Goal: Task Accomplishment & Management: Use online tool/utility

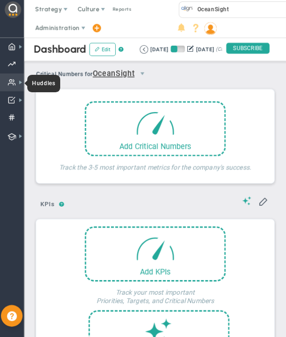
click at [41, 83] on span "Huddles" at bounding box center [43, 83] width 33 height 17
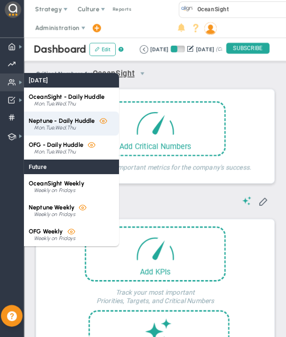
click at [44, 120] on span "Neptune - Daily Huddle" at bounding box center [62, 120] width 66 height 7
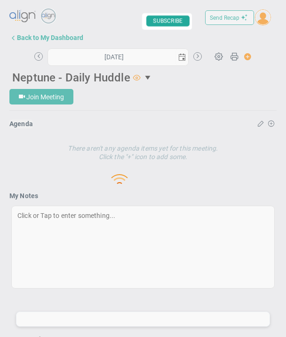
type input "[DATE]"
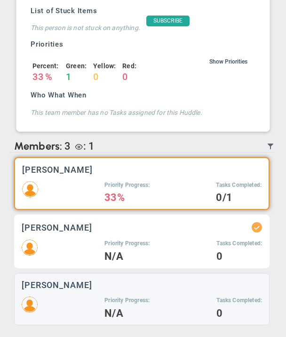
click at [91, 236] on div "[PERSON_NAME] Priority Progress: N/A Tasks Completed: 0" at bounding box center [141, 242] width 255 height 54
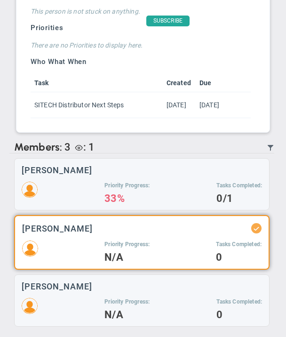
scroll to position [791, 0]
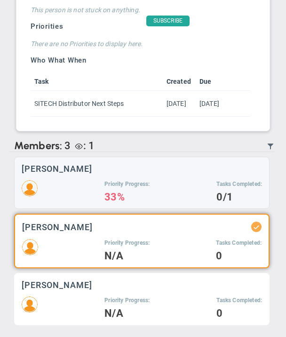
click at [83, 290] on div "[PERSON_NAME] Priority Progress: N/A Tasks Completed: 0" at bounding box center [141, 299] width 255 height 52
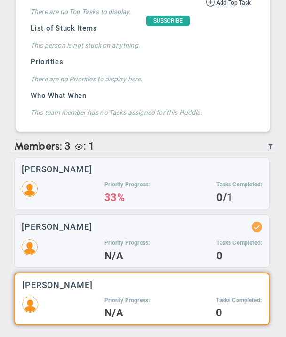
scroll to position [570, 0]
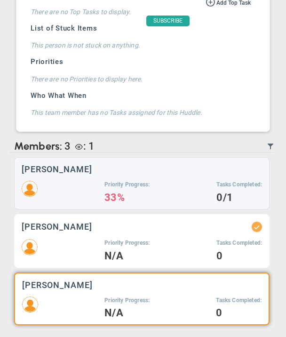
click at [99, 224] on div "[PERSON_NAME]" at bounding box center [142, 227] width 240 height 10
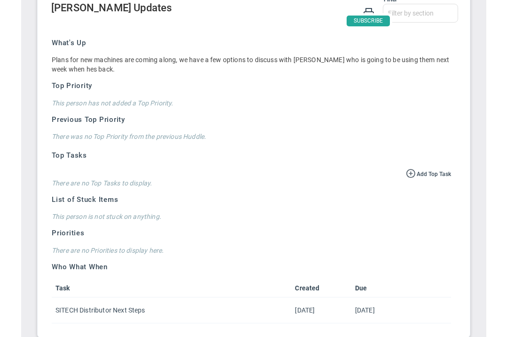
scroll to position [6, 0]
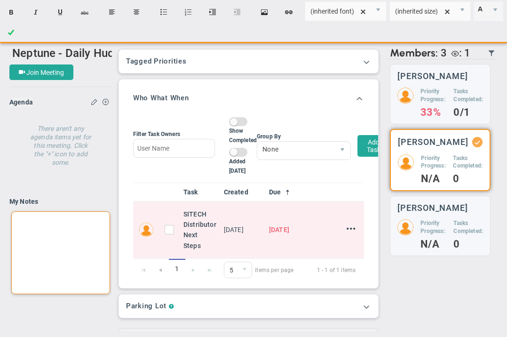
click at [41, 224] on div at bounding box center [60, 252] width 99 height 83
paste div
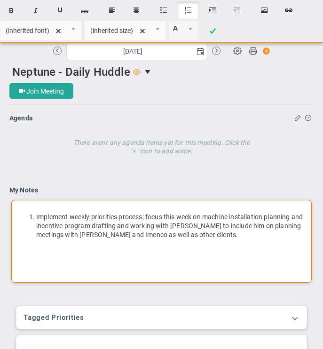
click at [48, 224] on li "Implement weekly priorities process; focus this week on machine installation pl…" at bounding box center [171, 226] width 270 height 27
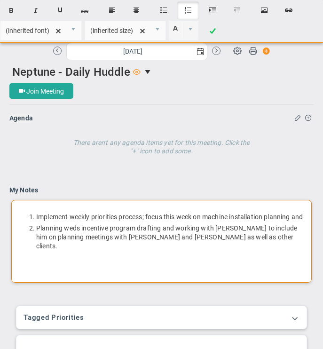
click at [176, 237] on li "Planning weds incentive program drafting and working with [PERSON_NAME] to incl…" at bounding box center [171, 237] width 270 height 27
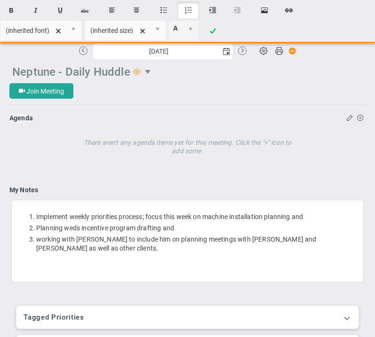
click at [81, 69] on span "Neptune - Daily Huddle" at bounding box center [71, 71] width 118 height 13
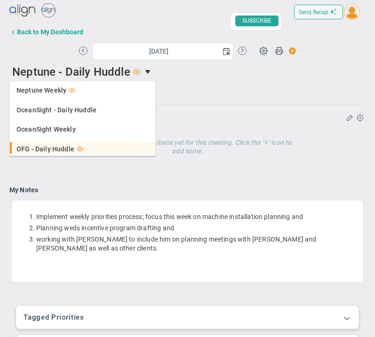
click at [47, 146] on span "OFG - Daily Huddle" at bounding box center [45, 149] width 58 height 7
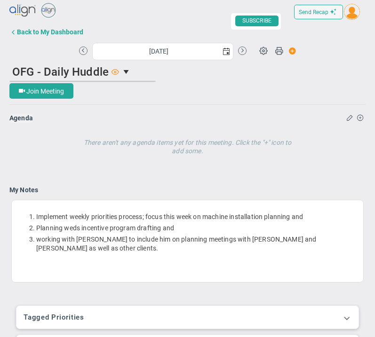
scroll to position [27, 0]
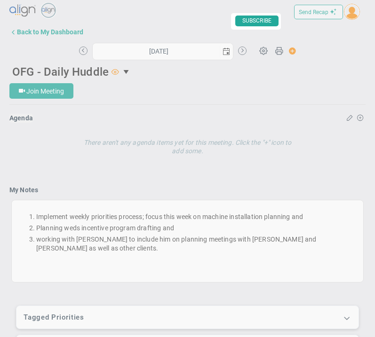
type input "[DATE]"
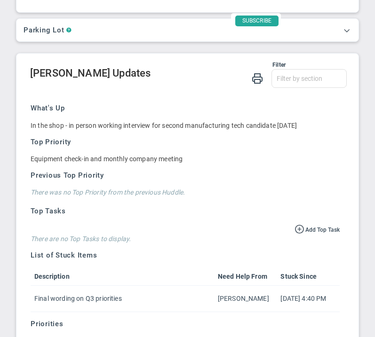
scroll to position [437, 0]
